Goal: Task Accomplishment & Management: Use online tool/utility

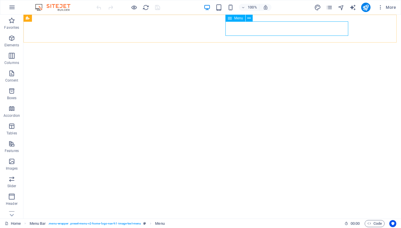
click at [231, 18] on icon at bounding box center [230, 18] width 4 height 7
click at [248, 18] on icon at bounding box center [249, 18] width 3 height 6
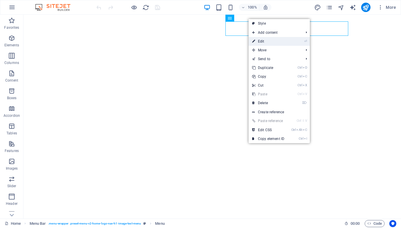
click at [261, 39] on link "⏎ Edit" at bounding box center [268, 41] width 39 height 9
select select
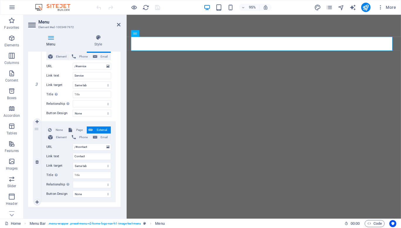
scroll to position [229, 0]
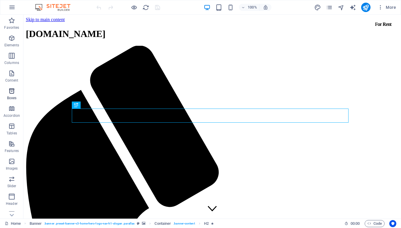
click at [11, 94] on span "Boxes" at bounding box center [11, 94] width 23 height 14
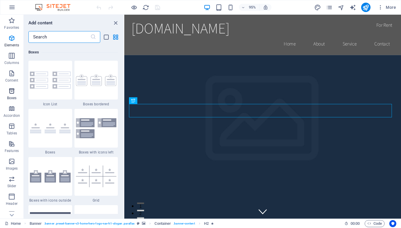
scroll to position [1618, 0]
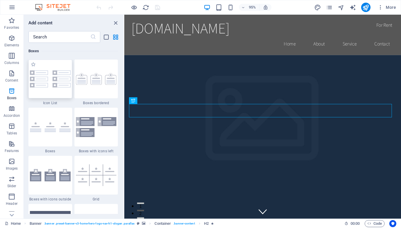
click at [50, 80] on div at bounding box center [50, 79] width 44 height 39
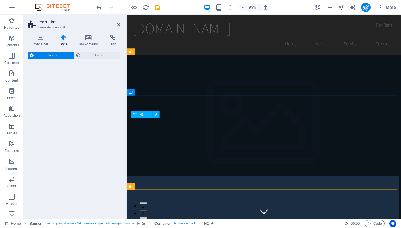
drag, startPoint x: 177, startPoint y: 94, endPoint x: 193, endPoint y: 156, distance: 63.8
select select "rem"
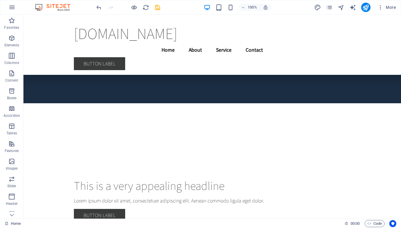
scroll to position [2696, 0]
